Goal: Register for event/course

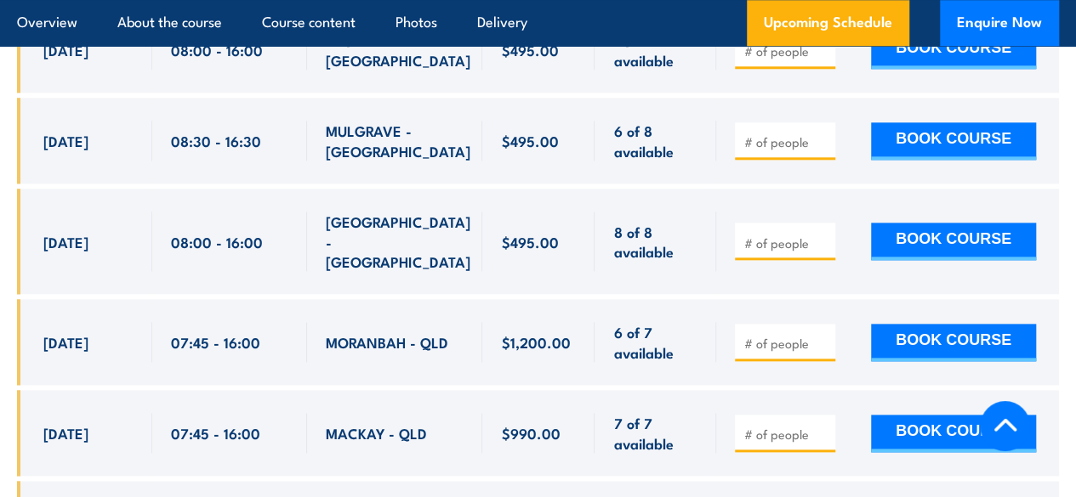
scroll to position [4115, 0]
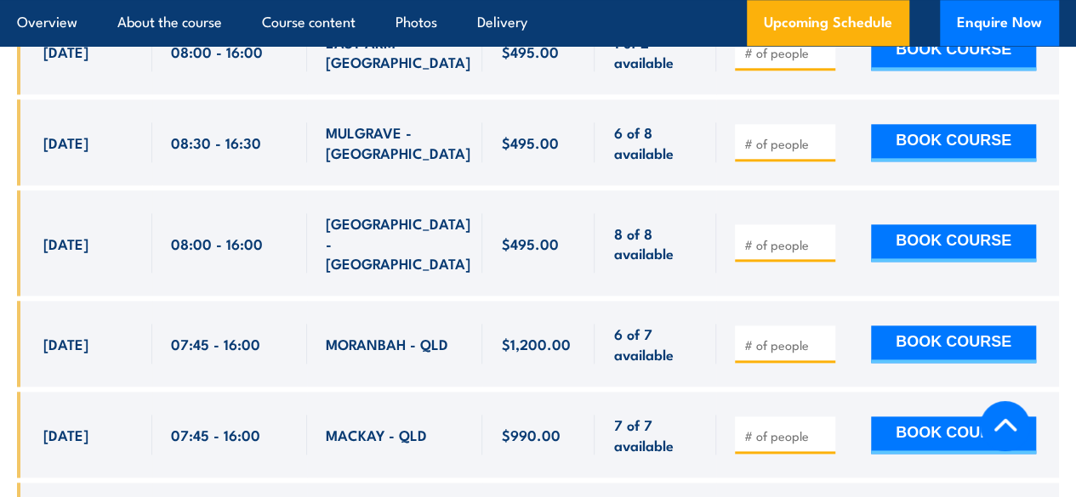
click at [400, 122] on span "MULGRAVE - [GEOGRAPHIC_DATA]" at bounding box center [398, 142] width 145 height 40
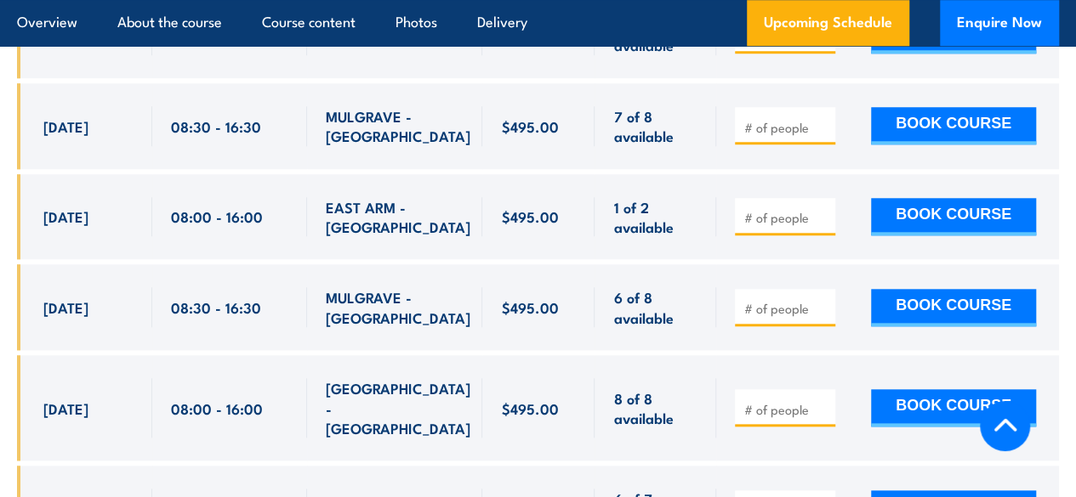
scroll to position [3945, 0]
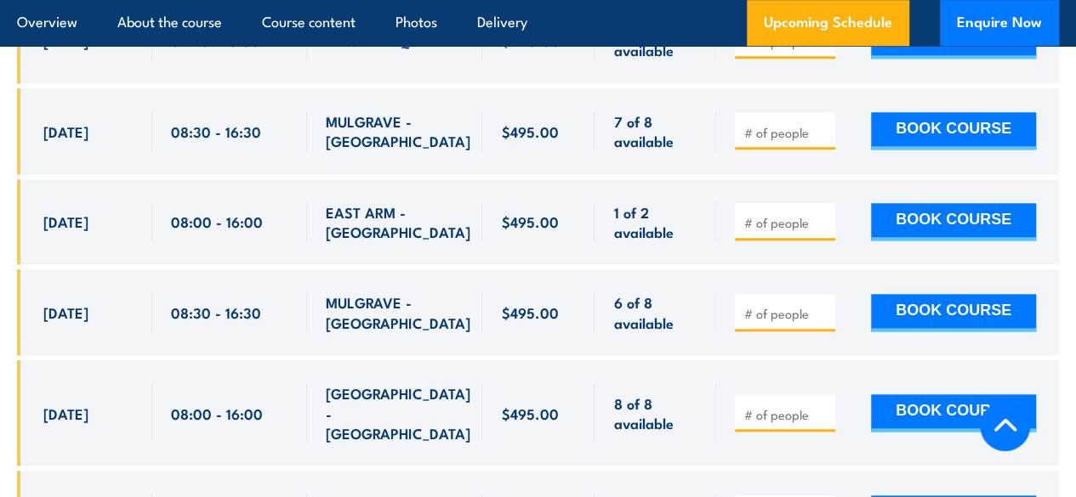
drag, startPoint x: 400, startPoint y: 83, endPoint x: 1071, endPoint y: 88, distance: 671.7
click at [1071, 88] on section "UPCOMING SCHEDULE FOR - "Licence to operate a forklift truck Training" [DATE] […" at bounding box center [538, 261] width 1076 height 2798
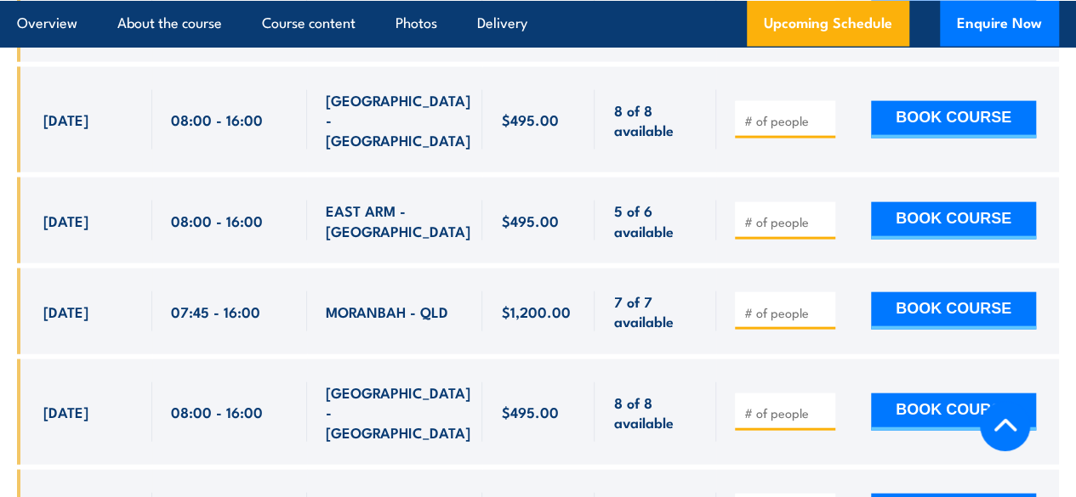
scroll to position [5033, 0]
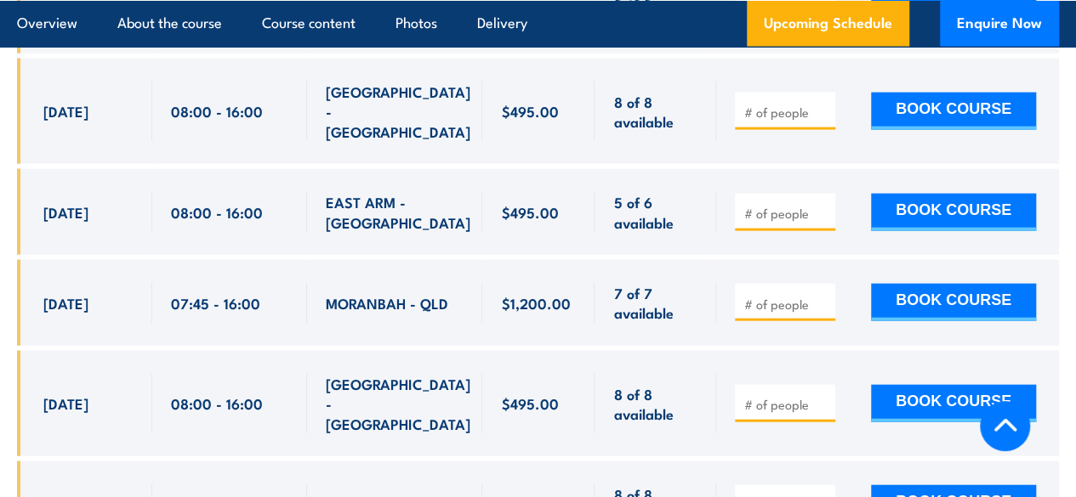
click at [410, 283] on div "MORANBAH - QLD" at bounding box center [395, 303] width 139 height 40
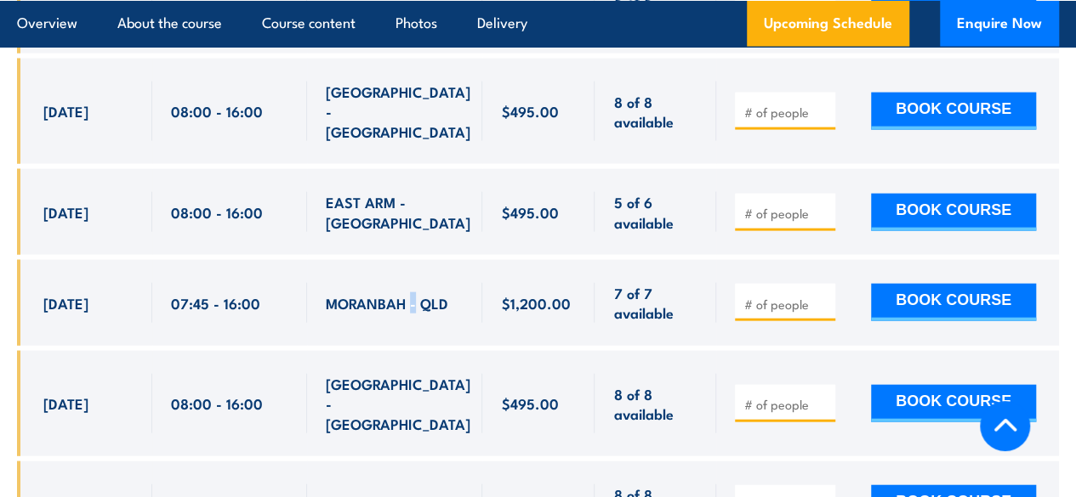
click at [410, 283] on div "MORANBAH - QLD" at bounding box center [395, 303] width 139 height 40
drag, startPoint x: 326, startPoint y: 178, endPoint x: 459, endPoint y: 174, distance: 133.5
click at [459, 283] on div "MORANBAH - QLD" at bounding box center [395, 303] width 139 height 40
copy span "MORANBAH - QLD"
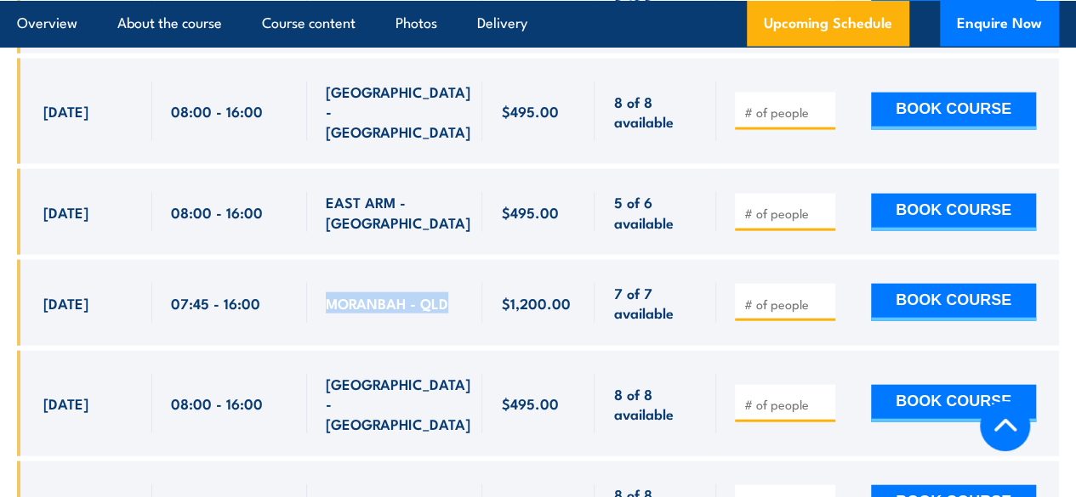
click at [478, 260] on div "MORANBAH - QLD" at bounding box center [395, 303] width 176 height 86
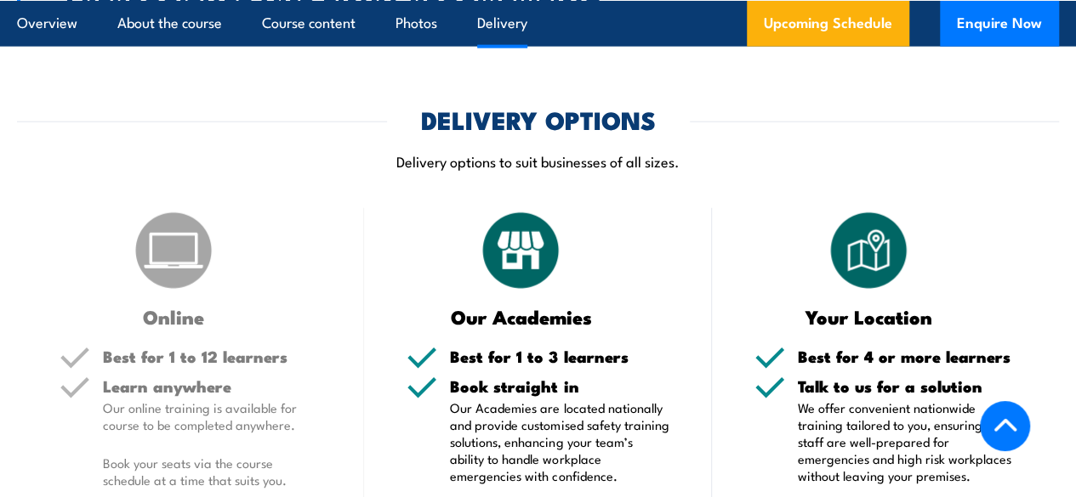
scroll to position [1955, 0]
